Goal: Task Accomplishment & Management: Use online tool/utility

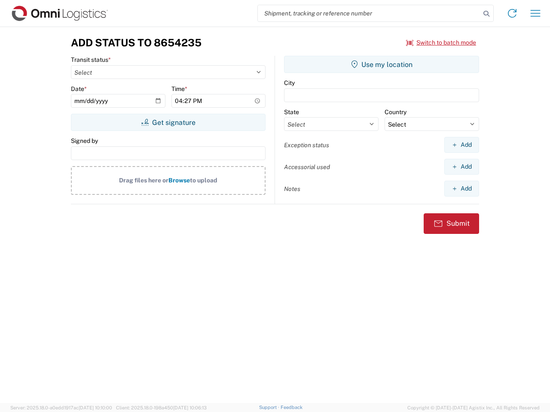
click at [369, 13] on input "search" at bounding box center [369, 13] width 222 height 16
click at [486, 14] on icon at bounding box center [486, 14] width 12 height 12
click at [512, 13] on icon at bounding box center [512, 13] width 14 height 14
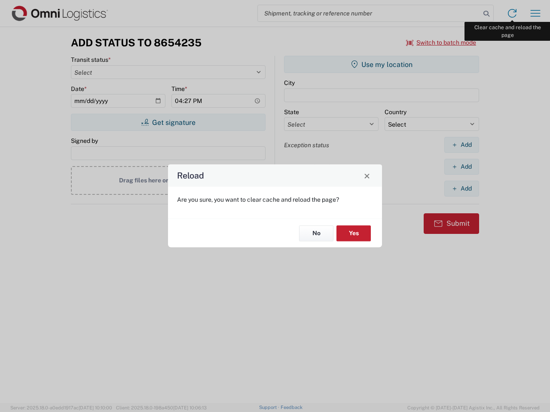
click at [535, 13] on div "Reload Are you sure, you want to clear cache and reload the page? No Yes" at bounding box center [275, 206] width 550 height 412
click at [441, 43] on div "Reload Are you sure, you want to clear cache and reload the page? No Yes" at bounding box center [275, 206] width 550 height 412
click at [168, 122] on div "Reload Are you sure, you want to clear cache and reload the page? No Yes" at bounding box center [275, 206] width 550 height 412
click at [381, 64] on div "Reload Are you sure, you want to clear cache and reload the page? No Yes" at bounding box center [275, 206] width 550 height 412
click at [461, 145] on div "Reload Are you sure, you want to clear cache and reload the page? No Yes" at bounding box center [275, 206] width 550 height 412
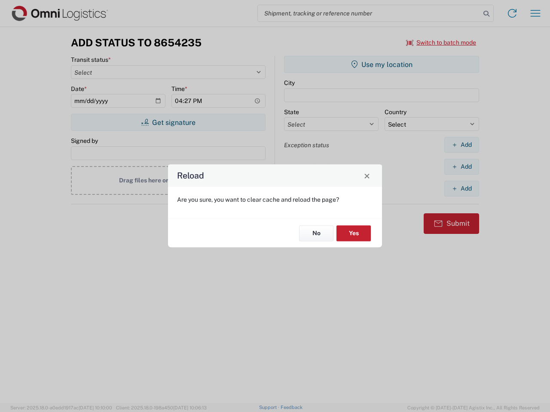
click at [461, 167] on div "Reload Are you sure, you want to clear cache and reload the page? No Yes" at bounding box center [275, 206] width 550 height 412
click at [461, 189] on div "Reload Are you sure, you want to clear cache and reload the page? No Yes" at bounding box center [275, 206] width 550 height 412
